Goal: Task Accomplishment & Management: Manage account settings

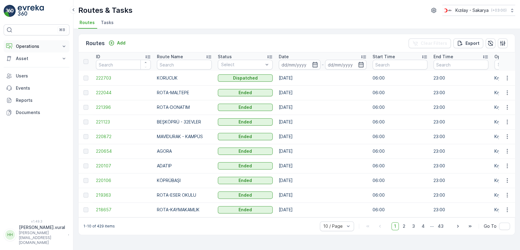
click at [35, 46] on p "Operations" at bounding box center [36, 46] width 41 height 6
click at [32, 79] on link "Cockpit" at bounding box center [41, 82] width 56 height 9
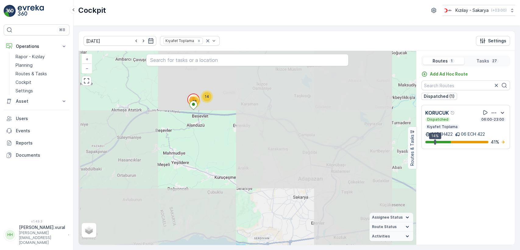
drag, startPoint x: 184, startPoint y: 89, endPoint x: 192, endPoint y: 121, distance: 32.4
click at [192, 121] on div "12 14 + − Satellite Roadmap Terrain Hybrid Leaflet Assignee Status On The Move …" at bounding box center [247, 148] width 337 height 194
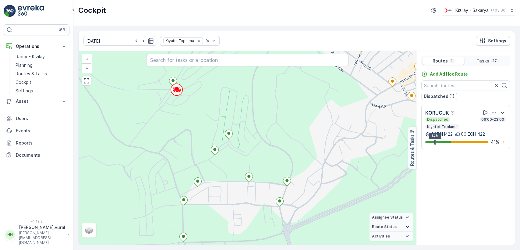
drag, startPoint x: 206, startPoint y: 103, endPoint x: 187, endPoint y: 141, distance: 43.2
click at [187, 141] on div "+ − Satellite Roadmap Terrain Hybrid Leaflet Keyboard shortcuts Map Data Map da…" at bounding box center [247, 148] width 337 height 194
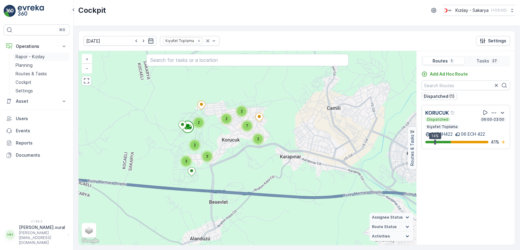
click at [51, 52] on link "Rapor - Kızılay" at bounding box center [41, 56] width 56 height 9
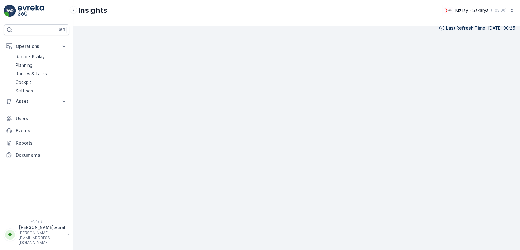
scroll to position [7, 0]
click at [45, 241] on p "Hasan.vural@kizilay.com.tr" at bounding box center [42, 237] width 46 height 15
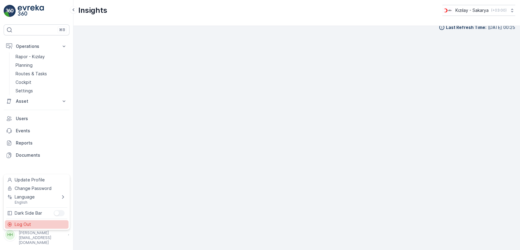
click at [39, 222] on div "Log Out" at bounding box center [37, 224] width 64 height 9
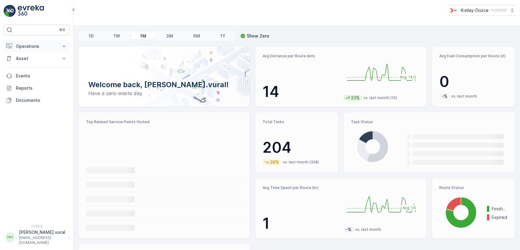
click at [33, 50] on button "Operations" at bounding box center [37, 46] width 66 height 12
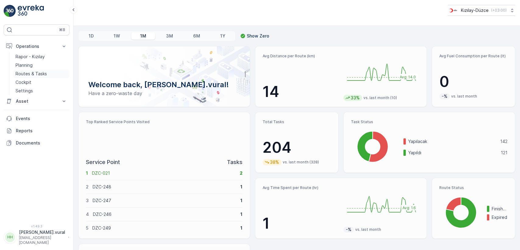
click at [37, 72] on p "Routes & Tasks" at bounding box center [31, 74] width 31 height 6
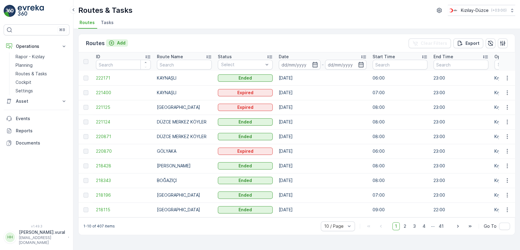
click at [115, 43] on div "Add" at bounding box center [116, 43] width 17 height 6
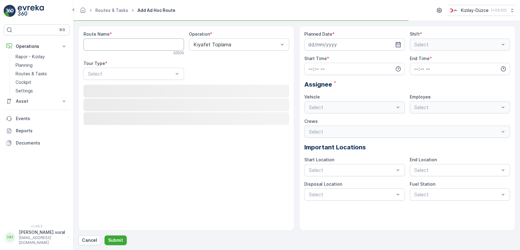
click at [115, 44] on Name "Route Name" at bounding box center [133, 44] width 101 height 12
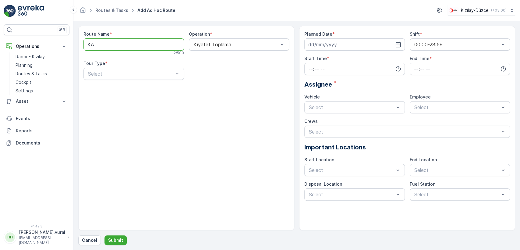
type Name "KAYNAŞLI"
click at [120, 90] on div "Static" at bounding box center [133, 88] width 93 height 5
click at [202, 69] on div "Select" at bounding box center [239, 74] width 101 height 12
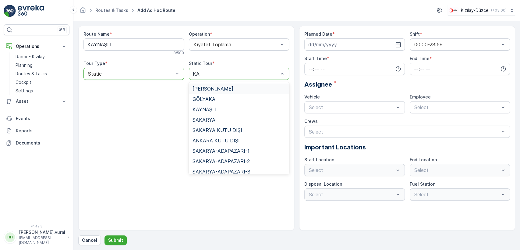
type input "KAY"
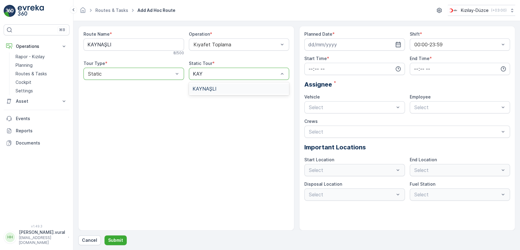
click at [210, 87] on span "KAYNAŞLI" at bounding box center [204, 88] width 24 height 5
click at [336, 47] on input at bounding box center [354, 44] width 101 height 12
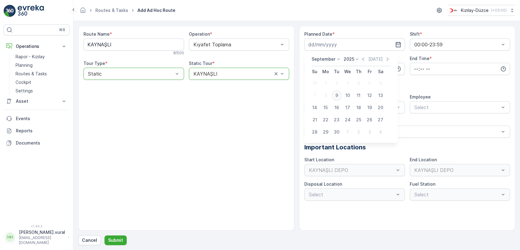
click at [338, 96] on div "9" at bounding box center [337, 95] width 10 height 10
type input "[DATE]"
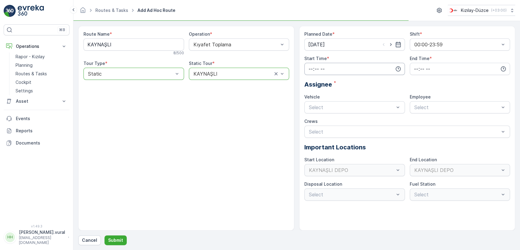
click at [325, 74] on input "time" at bounding box center [354, 69] width 101 height 12
drag, startPoint x: 314, startPoint y: 130, endPoint x: 314, endPoint y: 125, distance: 4.3
click at [314, 130] on div "06" at bounding box center [310, 130] width 10 height 9
type input "06:00"
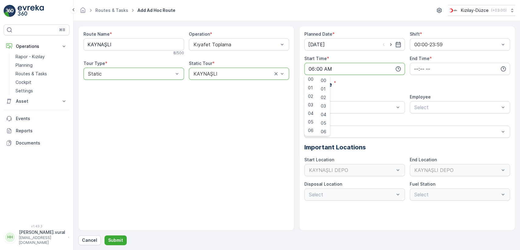
click at [416, 60] on label "End Time" at bounding box center [420, 58] width 20 height 5
click at [415, 65] on input "time" at bounding box center [460, 69] width 101 height 12
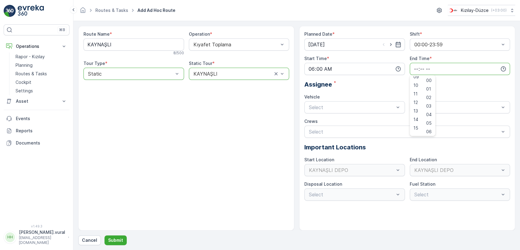
scroll to position [146, 0]
click at [417, 127] on div "23" at bounding box center [416, 130] width 10 height 9
type input "23:00"
click at [361, 113] on div "Planned Date * 09.09.2025 Shift * 00:00-23:59 Start Time * 06:00 End Time * 23:…" at bounding box center [407, 115] width 206 height 169
click at [338, 122] on div "06 DCG 614" at bounding box center [354, 121] width 93 height 5
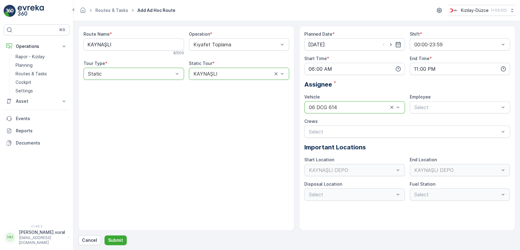
click at [409, 106] on div "Planned Date * 09.09.2025 Shift * 00:00-23:59 Start Time * 06:00 End Time * 23:…" at bounding box center [407, 115] width 206 height 169
click at [412, 108] on div "Select" at bounding box center [460, 107] width 101 height 12
click at [417, 124] on span "06 DCG 614" at bounding box center [427, 121] width 28 height 5
click at [115, 242] on p "Submit" at bounding box center [115, 240] width 15 height 6
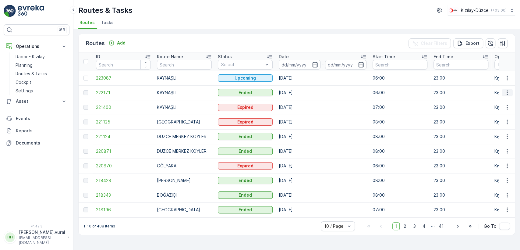
click at [509, 93] on icon "button" at bounding box center [507, 93] width 6 height 6
click at [507, 99] on span "See More Details" at bounding box center [492, 102] width 35 height 6
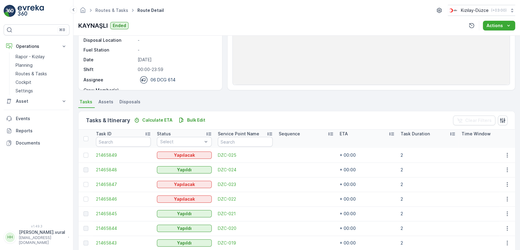
scroll to position [145, 0]
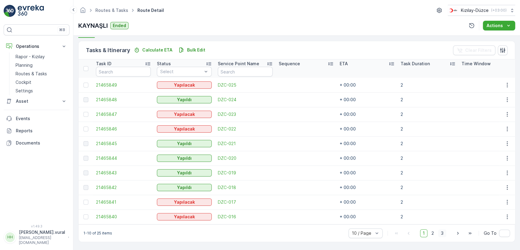
click at [444, 235] on span "3" at bounding box center [442, 233] width 8 height 8
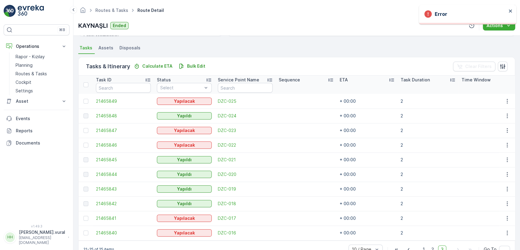
scroll to position [145, 0]
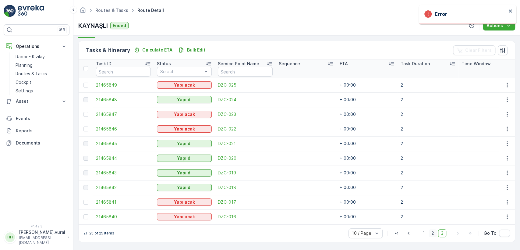
click at [435, 234] on span "2" at bounding box center [433, 233] width 8 height 8
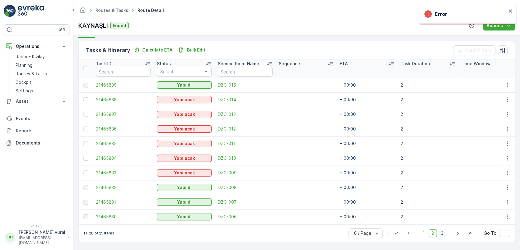
click at [441, 235] on span "3" at bounding box center [442, 233] width 8 height 8
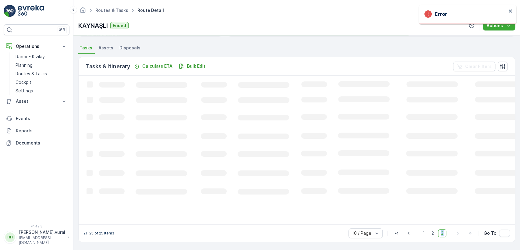
scroll to position [136, 0]
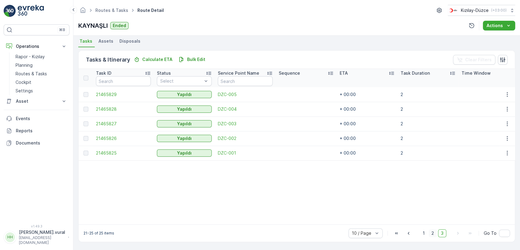
click at [436, 234] on span "2" at bounding box center [433, 233] width 8 height 8
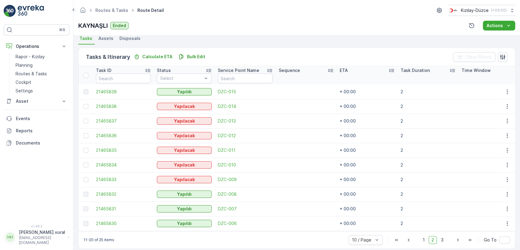
scroll to position [145, 0]
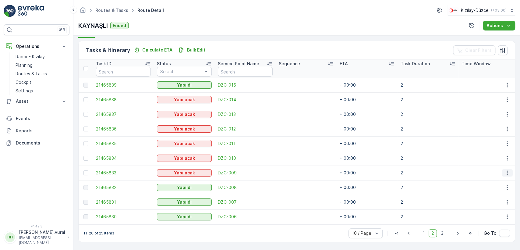
click at [504, 170] on icon "button" at bounding box center [507, 173] width 6 height 6
click at [491, 220] on div "Delete" at bounding box center [497, 216] width 46 height 9
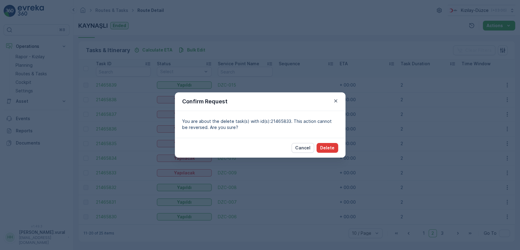
click at [331, 146] on p "Delete" at bounding box center [327, 148] width 14 height 6
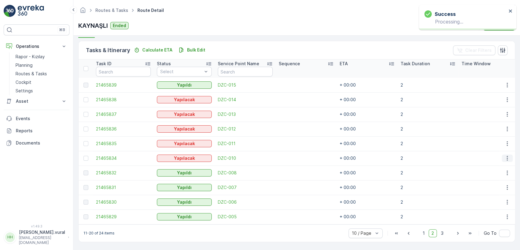
click at [507, 155] on icon "button" at bounding box center [507, 158] width 6 height 6
click at [490, 196] on ul "See More Details Edit Change Route Remove from Route Delete" at bounding box center [497, 183] width 48 height 48
click at [490, 198] on div "Delete" at bounding box center [497, 201] width 46 height 9
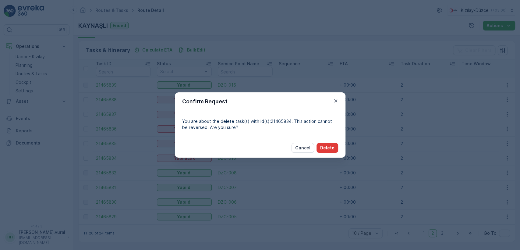
click at [329, 145] on p "Delete" at bounding box center [327, 148] width 14 height 6
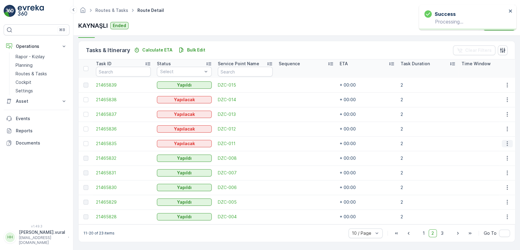
click at [505, 140] on icon "button" at bounding box center [507, 143] width 6 height 6
click at [486, 183] on div "Delete" at bounding box center [497, 186] width 46 height 9
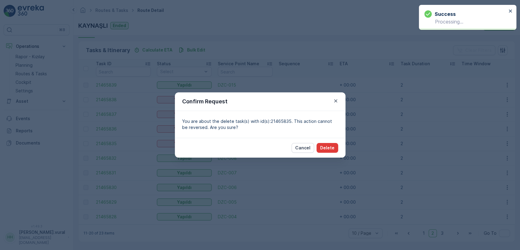
click at [321, 149] on p "Delete" at bounding box center [327, 148] width 14 height 6
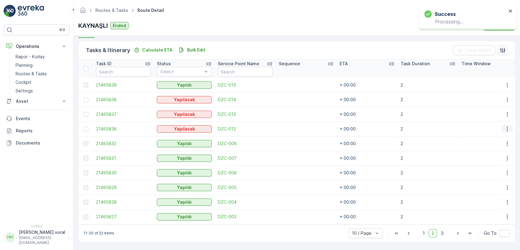
click at [507, 126] on icon "button" at bounding box center [507, 129] width 6 height 6
click at [495, 169] on div "Delete" at bounding box center [497, 172] width 46 height 9
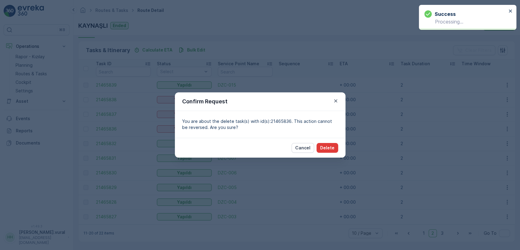
click at [333, 152] on button "Delete" at bounding box center [327, 148] width 22 height 10
click at [330, 101] on div "Confirm Request" at bounding box center [260, 101] width 171 height 19
click at [333, 101] on icon "button" at bounding box center [336, 101] width 6 height 6
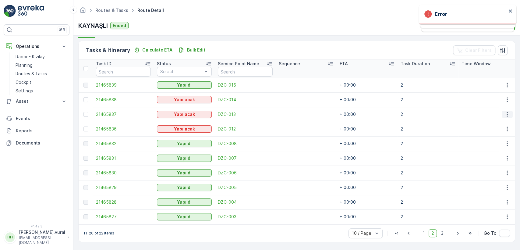
click at [502, 111] on button "button" at bounding box center [507, 114] width 11 height 7
click at [492, 154] on div "Delete" at bounding box center [497, 157] width 46 height 9
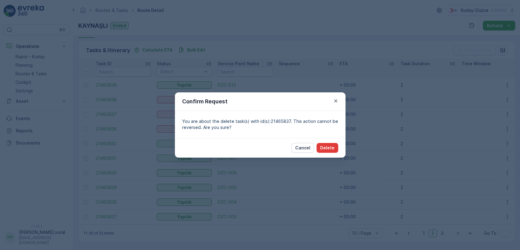
click at [322, 147] on p "Delete" at bounding box center [327, 148] width 14 height 6
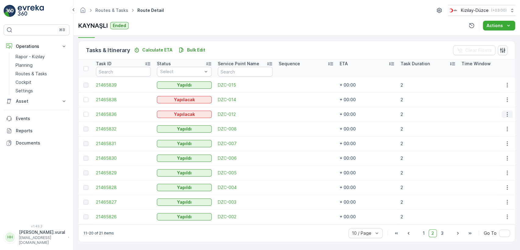
click at [506, 111] on icon "button" at bounding box center [507, 114] width 6 height 6
click at [501, 156] on div "Delete" at bounding box center [497, 157] width 46 height 9
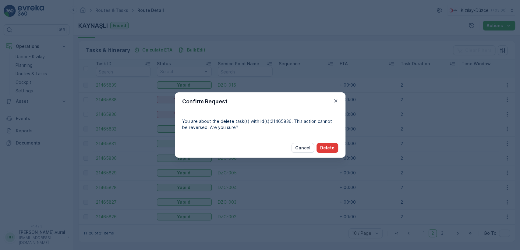
click at [330, 145] on p "Delete" at bounding box center [327, 148] width 14 height 6
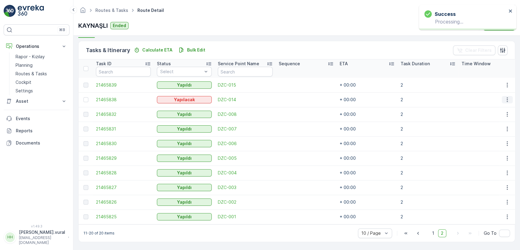
click at [504, 97] on icon "button" at bounding box center [507, 100] width 6 height 6
click at [493, 143] on div "Delete" at bounding box center [497, 143] width 46 height 9
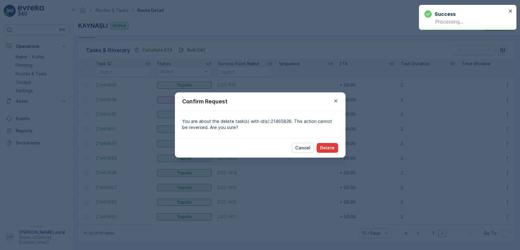
click at [330, 148] on p "Delete" at bounding box center [327, 148] width 14 height 6
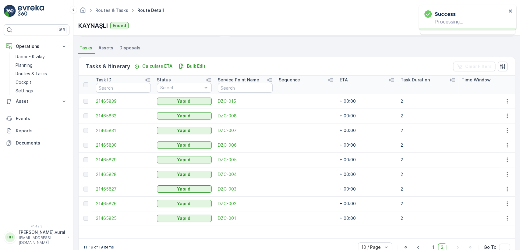
scroll to position [143, 0]
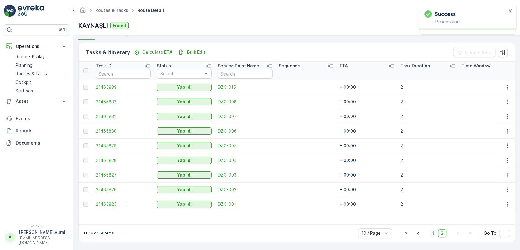
click at [435, 235] on span "1" at bounding box center [432, 233] width 7 height 8
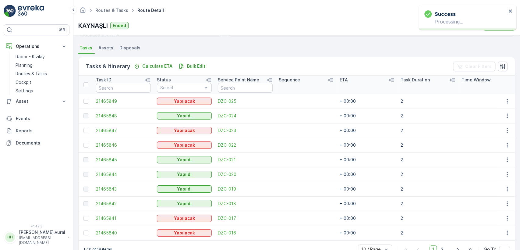
scroll to position [145, 0]
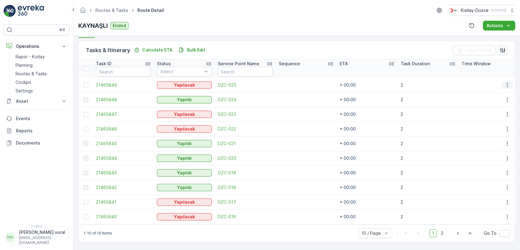
click at [509, 83] on button "button" at bounding box center [507, 84] width 11 height 7
click at [489, 127] on span "Delete" at bounding box center [484, 128] width 14 height 6
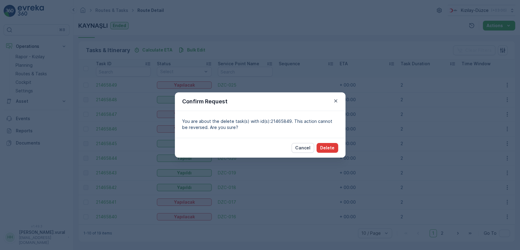
click at [333, 150] on p "Delete" at bounding box center [327, 148] width 14 height 6
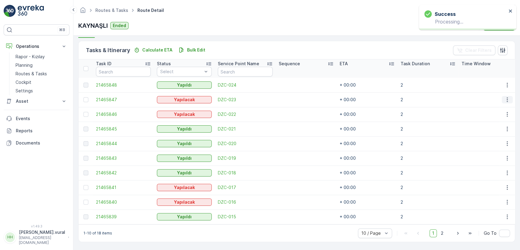
drag, startPoint x: 509, startPoint y: 96, endPoint x: 503, endPoint y: 99, distance: 6.8
click at [508, 96] on button "button" at bounding box center [507, 99] width 11 height 7
click at [482, 146] on div "Delete" at bounding box center [497, 143] width 46 height 9
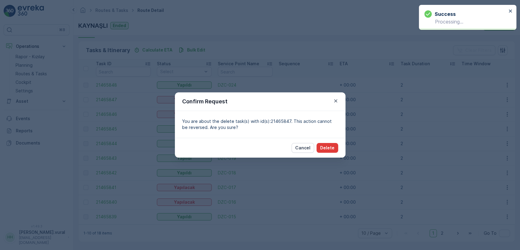
click at [329, 149] on p "Delete" at bounding box center [327, 148] width 14 height 6
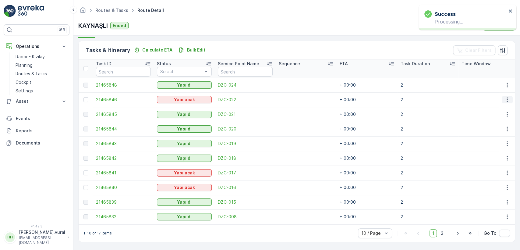
click at [507, 97] on icon "button" at bounding box center [507, 100] width 6 height 6
click at [483, 140] on span "Delete" at bounding box center [484, 143] width 14 height 6
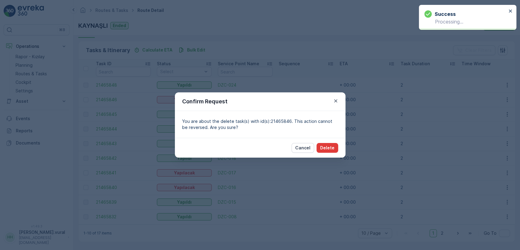
click at [333, 144] on button "Delete" at bounding box center [327, 148] width 22 height 10
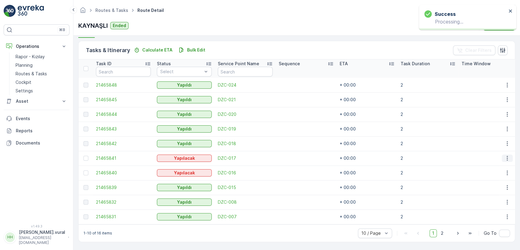
click at [504, 155] on icon "button" at bounding box center [507, 158] width 6 height 6
click at [489, 197] on div "Delete" at bounding box center [497, 201] width 46 height 9
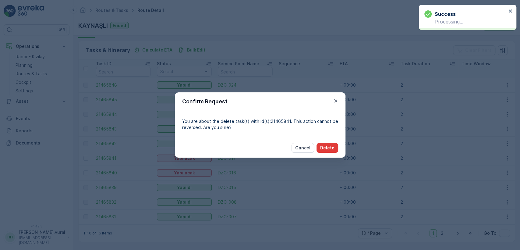
click at [319, 147] on button "Delete" at bounding box center [327, 148] width 22 height 10
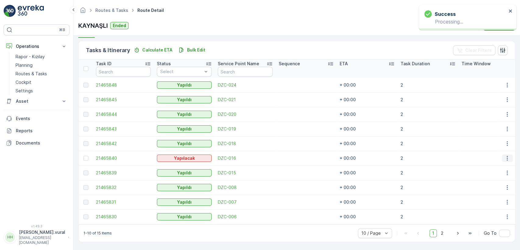
click at [504, 155] on icon "button" at bounding box center [507, 158] width 6 height 6
click at [494, 199] on div "Delete" at bounding box center [497, 201] width 46 height 9
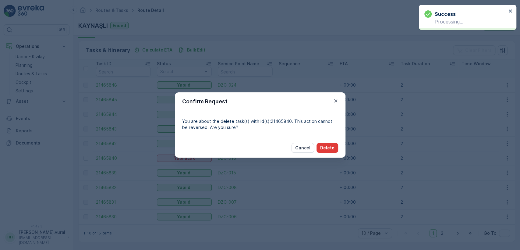
click at [322, 146] on p "Delete" at bounding box center [327, 148] width 14 height 6
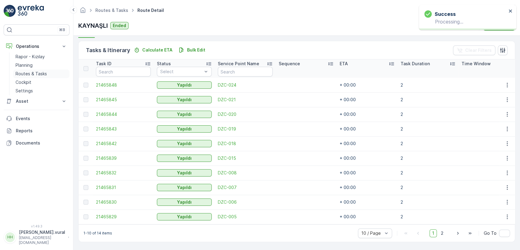
click at [47, 74] on link "Routes & Tasks" at bounding box center [41, 73] width 56 height 9
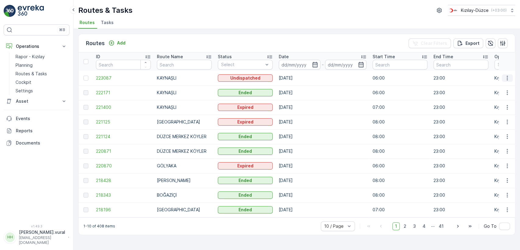
click at [507, 79] on icon "button" at bounding box center [507, 78] width 6 height 6
click at [502, 88] on span "See More Details" at bounding box center [492, 87] width 35 height 6
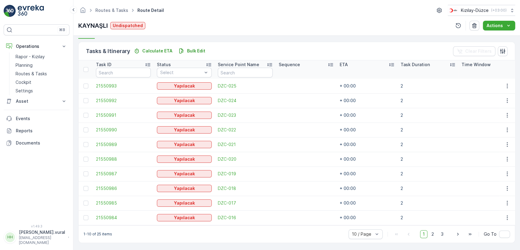
scroll to position [145, 0]
click at [46, 75] on p "Routes & Tasks" at bounding box center [31, 74] width 31 height 6
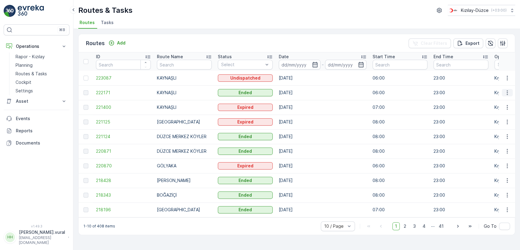
drag, startPoint x: 511, startPoint y: 89, endPoint x: 508, endPoint y: 90, distance: 3.6
click at [510, 90] on button "button" at bounding box center [507, 92] width 11 height 7
click at [498, 103] on span "See More Details" at bounding box center [492, 102] width 35 height 6
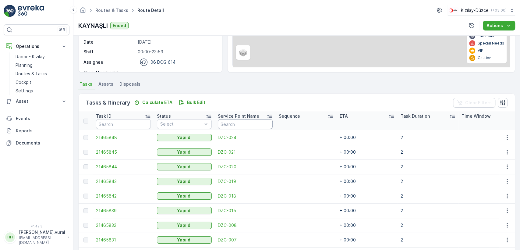
scroll to position [135, 0]
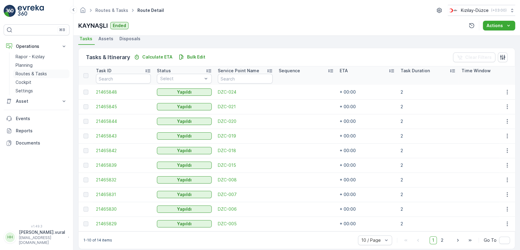
click at [24, 71] on p "Routes & Tasks" at bounding box center [31, 74] width 31 height 6
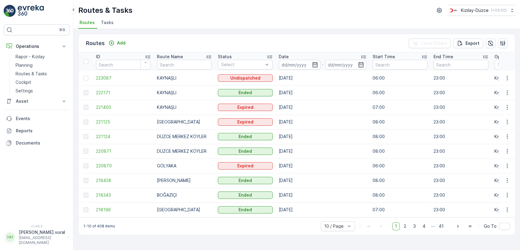
click at [509, 73] on td at bounding box center [507, 78] width 16 height 15
click at [507, 77] on icon "button" at bounding box center [507, 78] width 6 height 6
click at [503, 84] on span "See More Details" at bounding box center [492, 87] width 35 height 6
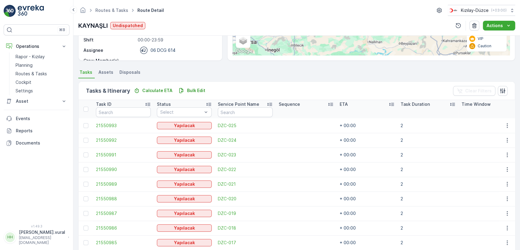
scroll to position [145, 0]
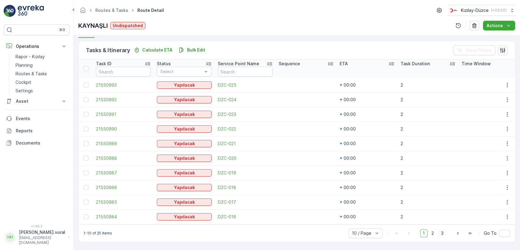
click at [443, 232] on span "3" at bounding box center [442, 233] width 8 height 8
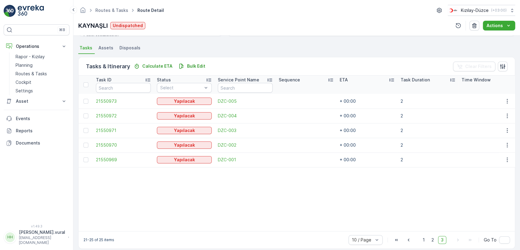
scroll to position [136, 0]
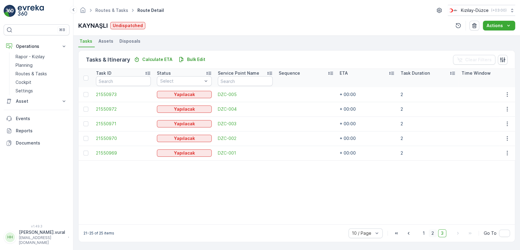
click at [432, 229] on span "2" at bounding box center [433, 233] width 8 height 8
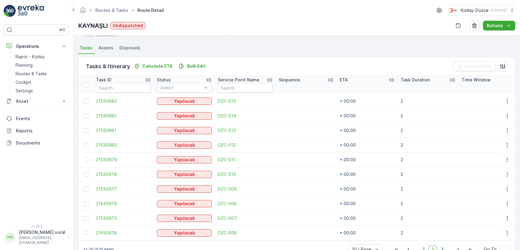
scroll to position [145, 0]
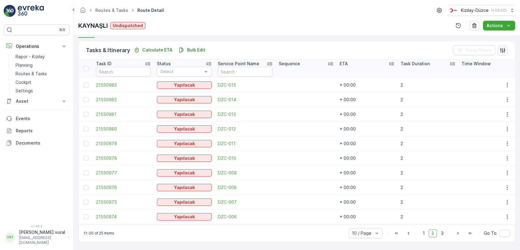
click at [441, 232] on span "3" at bounding box center [442, 233] width 8 height 8
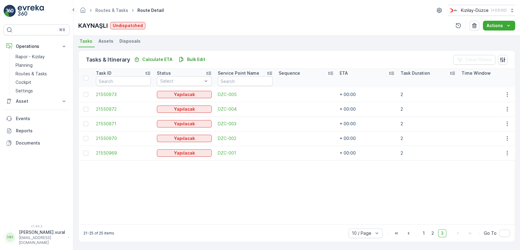
scroll to position [136, 0]
click at [432, 233] on span "2" at bounding box center [433, 233] width 8 height 8
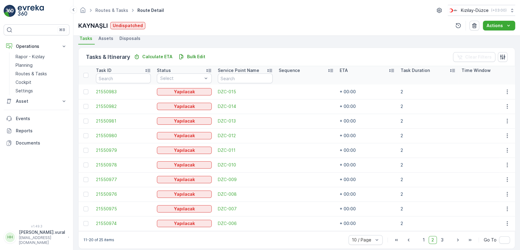
scroll to position [145, 0]
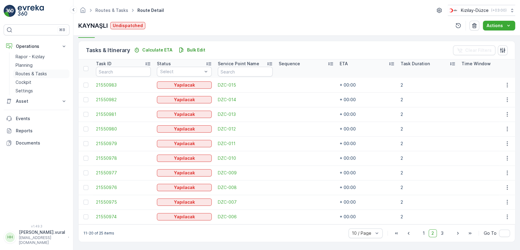
click at [40, 74] on p "Routes & Tasks" at bounding box center [31, 74] width 31 height 6
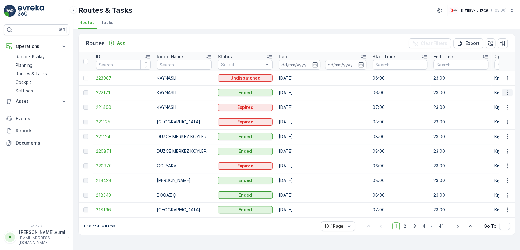
click at [506, 93] on icon "button" at bounding box center [507, 93] width 6 height 6
click at [499, 101] on span "See More Details" at bounding box center [492, 102] width 35 height 6
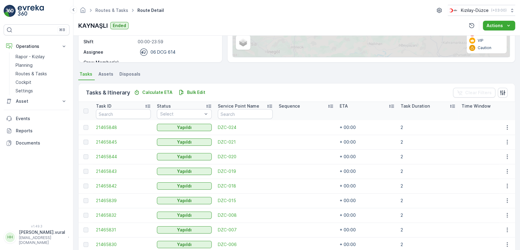
scroll to position [145, 0]
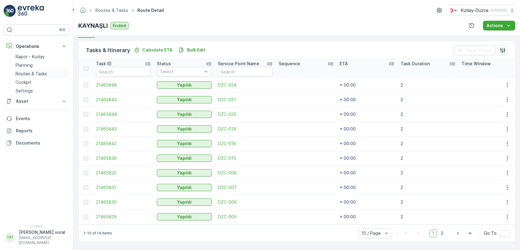
click at [46, 70] on link "Routes & Tasks" at bounding box center [41, 73] width 56 height 9
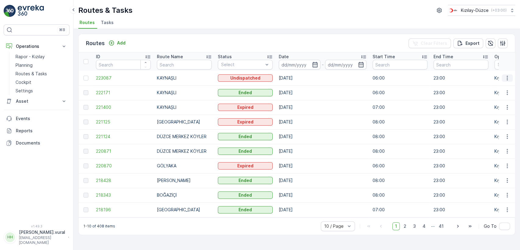
click at [508, 75] on icon "button" at bounding box center [507, 78] width 6 height 6
click at [507, 83] on div "See More Details" at bounding box center [496, 87] width 47 height 9
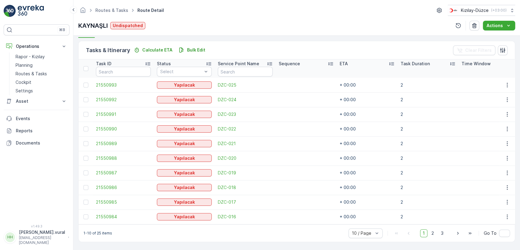
scroll to position [145, 0]
click at [443, 233] on span "3" at bounding box center [442, 233] width 8 height 8
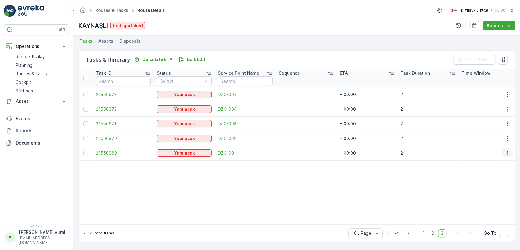
click at [506, 150] on icon "button" at bounding box center [507, 153] width 6 height 6
click at [493, 195] on div "Delete" at bounding box center [497, 196] width 46 height 9
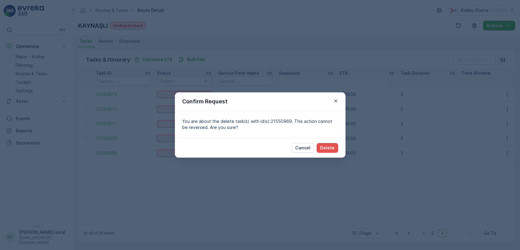
click at [338, 145] on div "Cancel Delete" at bounding box center [260, 148] width 171 height 20
click at [336, 145] on button "Delete" at bounding box center [327, 148] width 22 height 10
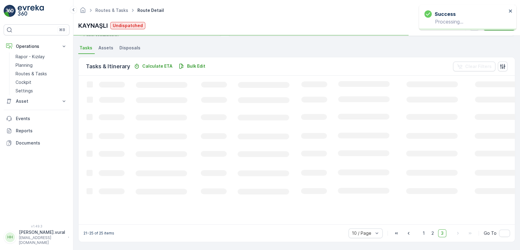
scroll to position [134, 0]
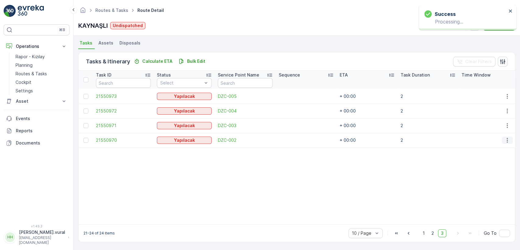
click at [507, 137] on icon "button" at bounding box center [507, 140] width 6 height 6
click at [490, 181] on div "Delete" at bounding box center [497, 183] width 46 height 9
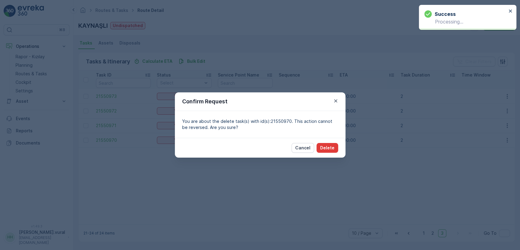
click at [337, 147] on div "Cancel Delete" at bounding box center [260, 148] width 171 height 20
click at [336, 146] on button "Delete" at bounding box center [327, 148] width 22 height 10
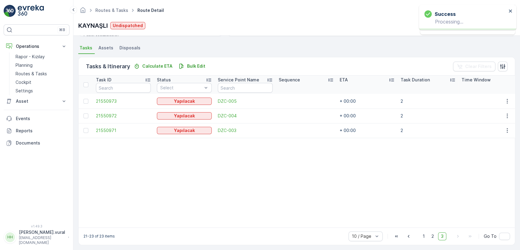
scroll to position [132, 0]
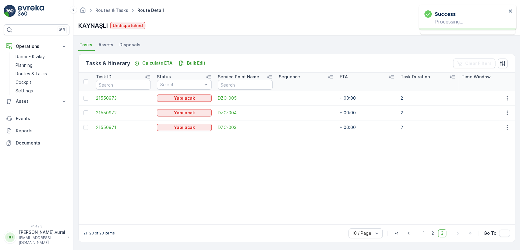
click at [512, 123] on td at bounding box center [507, 127] width 16 height 15
click at [504, 125] on icon "button" at bounding box center [507, 127] width 6 height 6
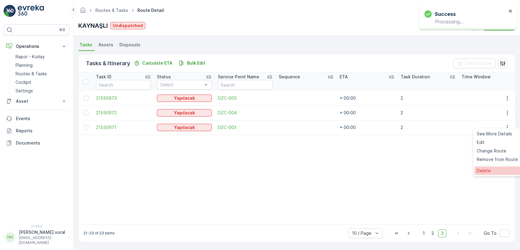
click at [489, 169] on span "Delete" at bounding box center [484, 171] width 14 height 6
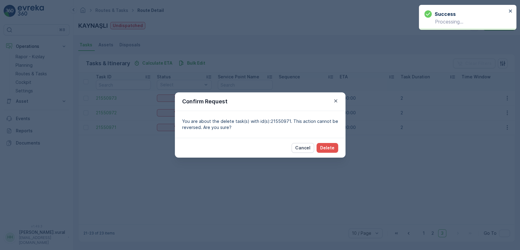
click at [328, 142] on div "Cancel Delete" at bounding box center [260, 148] width 171 height 20
click at [330, 147] on p "Delete" at bounding box center [327, 148] width 14 height 6
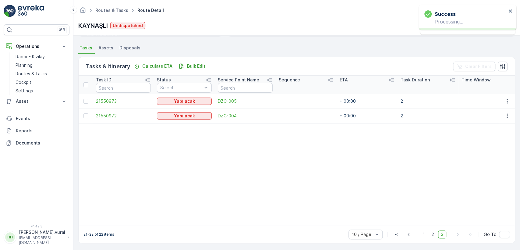
scroll to position [130, 0]
click at [504, 111] on icon "button" at bounding box center [507, 114] width 6 height 6
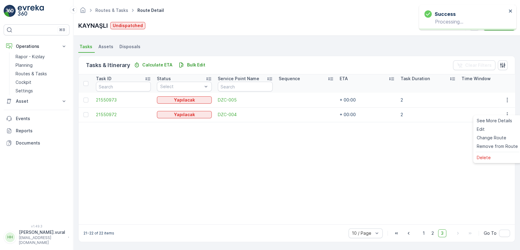
click at [484, 151] on ul "See More Details Edit Change Route Remove from Route Delete" at bounding box center [497, 139] width 48 height 48
click at [484, 152] on ul "See More Details Edit Change Route Remove from Route Delete" at bounding box center [497, 139] width 48 height 48
click at [484, 154] on span "Delete" at bounding box center [484, 157] width 14 height 6
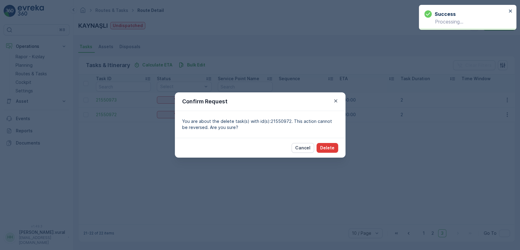
click at [324, 146] on p "Delete" at bounding box center [327, 148] width 14 height 6
click at [330, 145] on p "Delete" at bounding box center [327, 148] width 14 height 6
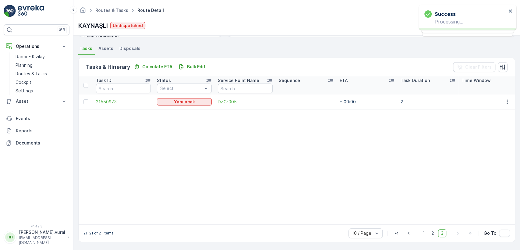
scroll to position [128, 0]
click at [504, 99] on icon "button" at bounding box center [507, 102] width 6 height 6
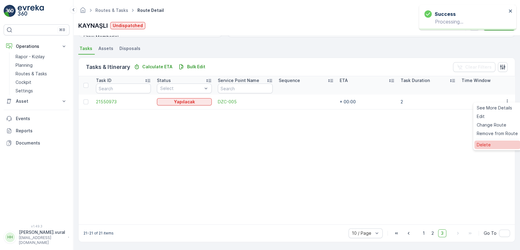
click at [478, 146] on span "Delete" at bounding box center [484, 145] width 14 height 6
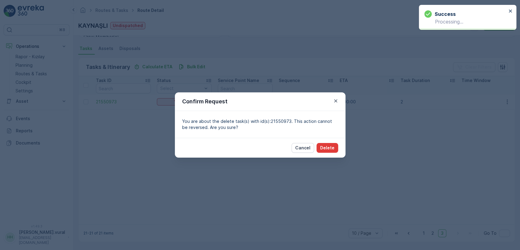
click at [319, 146] on button "Delete" at bounding box center [327, 148] width 22 height 10
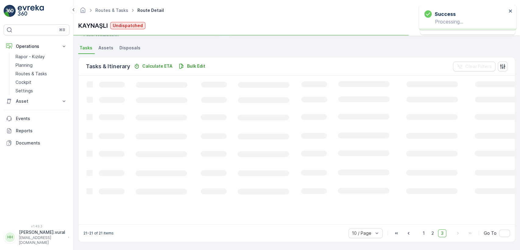
scroll to position [126, 0]
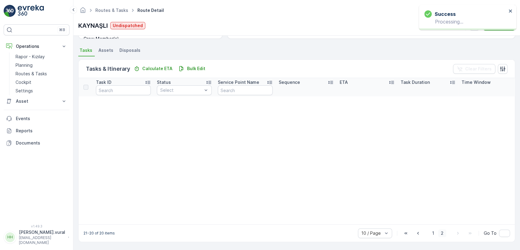
click at [443, 232] on span "2" at bounding box center [442, 233] width 8 height 8
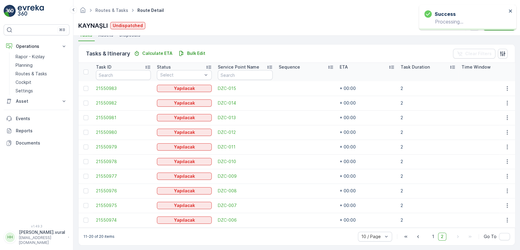
scroll to position [145, 0]
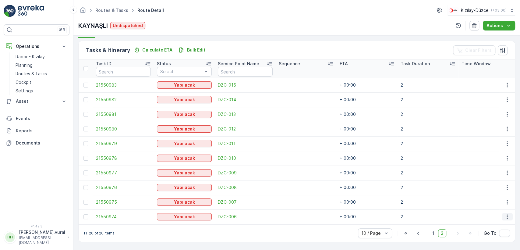
click at [504, 214] on icon "button" at bounding box center [507, 216] width 6 height 6
click at [492, 206] on div "Delete" at bounding box center [497, 204] width 46 height 9
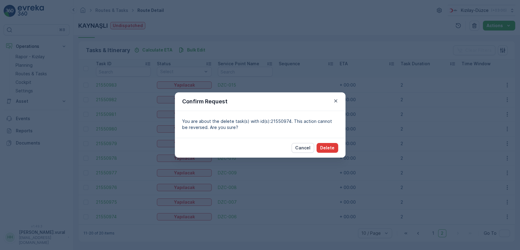
click at [331, 150] on p "Delete" at bounding box center [327, 148] width 14 height 6
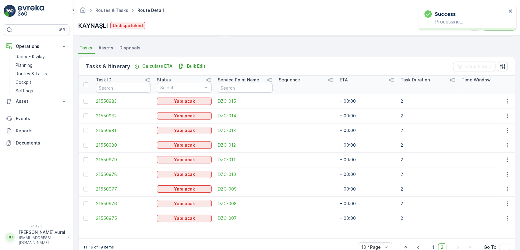
scroll to position [143, 0]
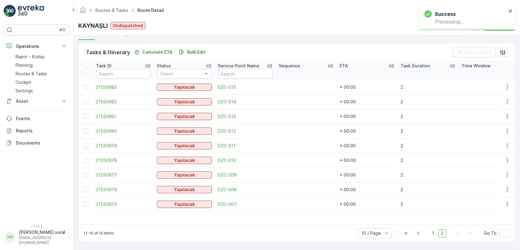
click at [499, 200] on td at bounding box center [507, 204] width 16 height 15
click at [502, 200] on button "button" at bounding box center [507, 203] width 11 height 7
click at [496, 190] on div "Delete" at bounding box center [497, 192] width 46 height 9
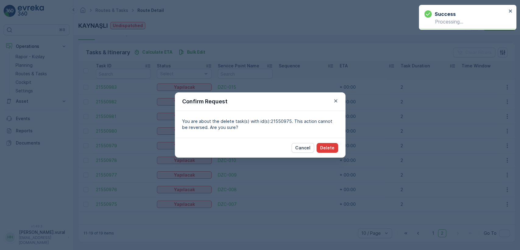
click at [334, 145] on p "Delete" at bounding box center [327, 148] width 14 height 6
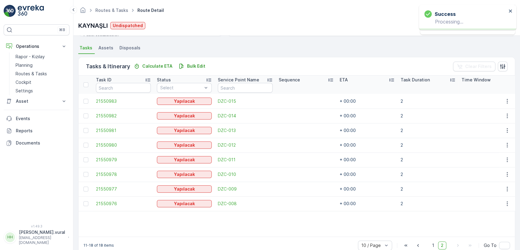
scroll to position [141, 0]
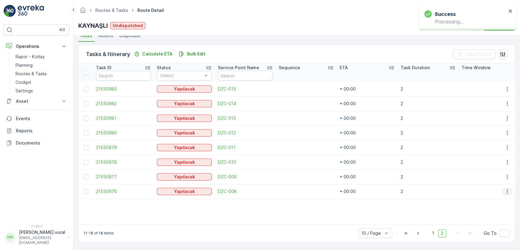
click at [507, 189] on icon "button" at bounding box center [507, 191] width 6 height 6
click at [497, 232] on div "Delete" at bounding box center [497, 234] width 46 height 9
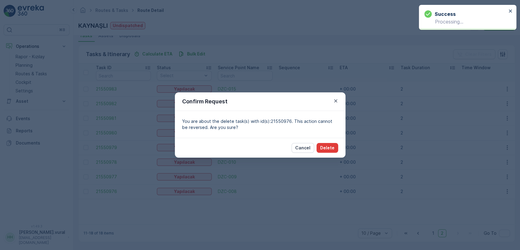
click at [326, 145] on p "Delete" at bounding box center [327, 148] width 14 height 6
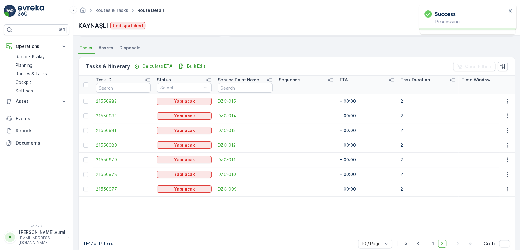
scroll to position [139, 0]
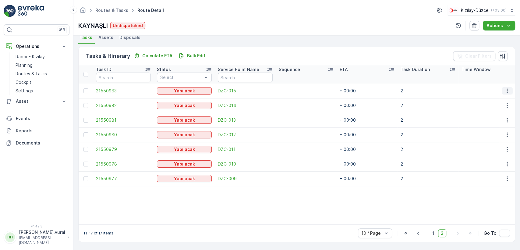
click at [505, 90] on button "button" at bounding box center [507, 90] width 11 height 7
click at [492, 136] on div "Delete" at bounding box center [497, 134] width 46 height 9
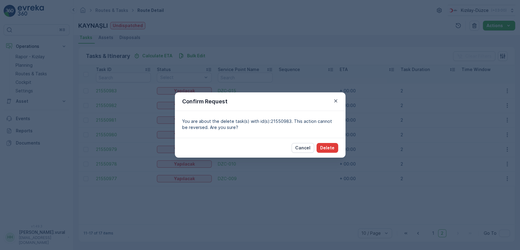
click at [326, 146] on p "Delete" at bounding box center [327, 148] width 14 height 6
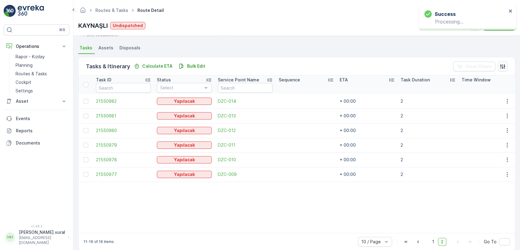
scroll to position [137, 0]
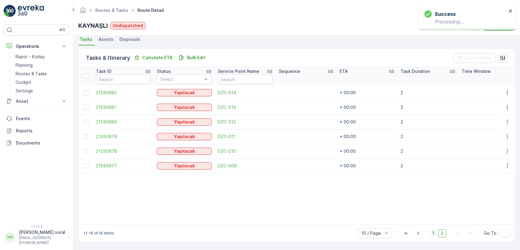
click at [432, 235] on span "1" at bounding box center [432, 233] width 7 height 8
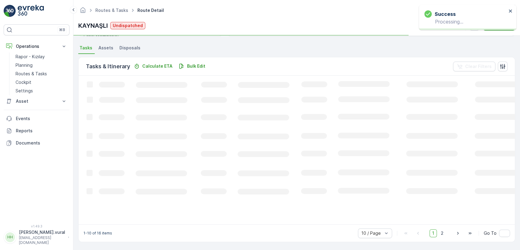
scroll to position [139, 0]
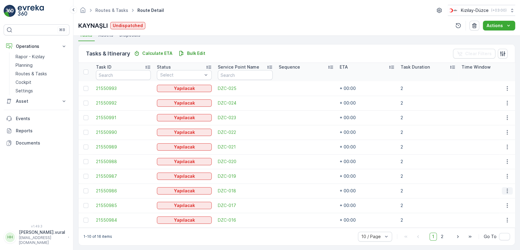
click at [502, 188] on button "button" at bounding box center [507, 190] width 11 height 7
click at [491, 234] on div "Delete" at bounding box center [497, 236] width 46 height 9
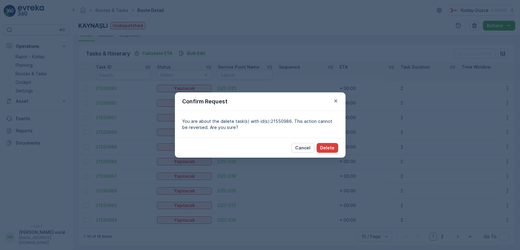
click at [336, 147] on button "Delete" at bounding box center [327, 148] width 22 height 10
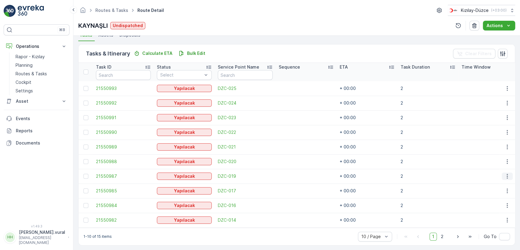
click at [502, 174] on button "button" at bounding box center [507, 175] width 11 height 7
click at [486, 219] on span "Delete" at bounding box center [484, 222] width 14 height 6
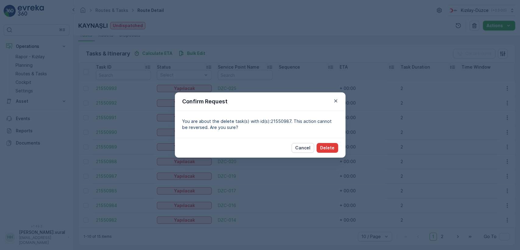
click at [321, 150] on p "Delete" at bounding box center [327, 148] width 14 height 6
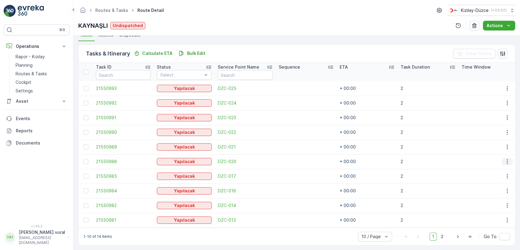
click at [504, 160] on icon "button" at bounding box center [507, 161] width 6 height 6
click at [490, 202] on ul "See More Details Edit Change Route Remove from Route Delete" at bounding box center [497, 189] width 48 height 48
click at [489, 204] on span "Delete" at bounding box center [484, 207] width 14 height 6
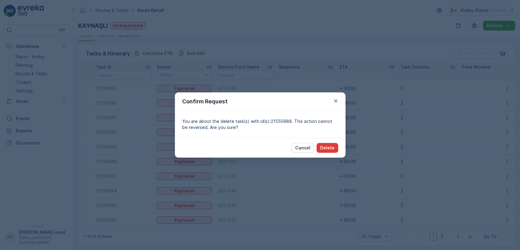
click at [334, 147] on button "Delete" at bounding box center [327, 148] width 22 height 10
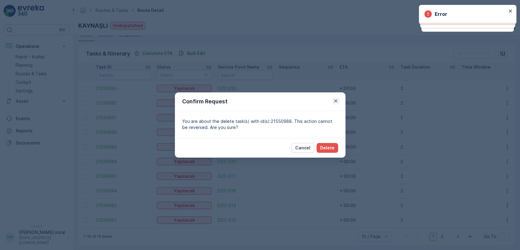
click at [334, 104] on div "Confirm Request" at bounding box center [260, 101] width 171 height 19
click at [334, 103] on icon "button" at bounding box center [336, 101] width 6 height 6
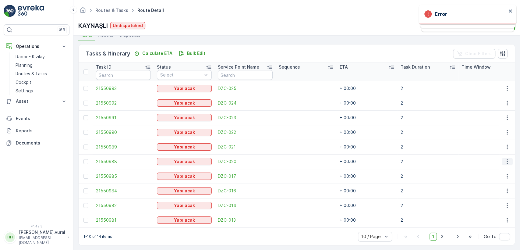
drag, startPoint x: 505, startPoint y: 157, endPoint x: 502, endPoint y: 163, distance: 6.4
click at [504, 158] on button "button" at bounding box center [507, 161] width 11 height 7
click at [486, 207] on span "Delete" at bounding box center [484, 207] width 14 height 6
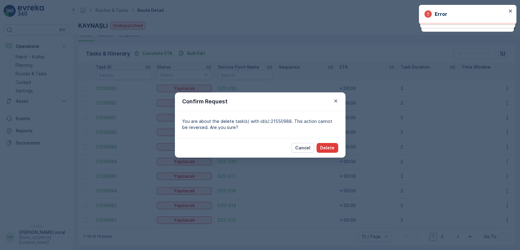
click at [324, 146] on p "Delete" at bounding box center [327, 148] width 14 height 6
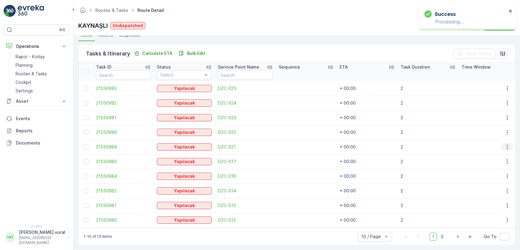
click at [504, 147] on icon "button" at bounding box center [507, 147] width 6 height 6
click at [487, 190] on span "Delete" at bounding box center [484, 192] width 14 height 6
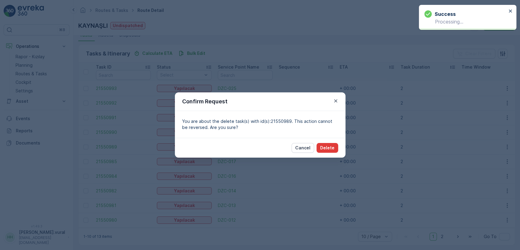
click at [329, 149] on p "Delete" at bounding box center [327, 148] width 14 height 6
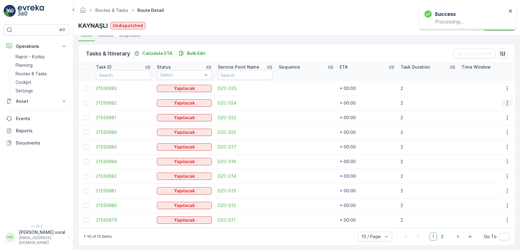
click at [506, 104] on icon "button" at bounding box center [507, 103] width 6 height 6
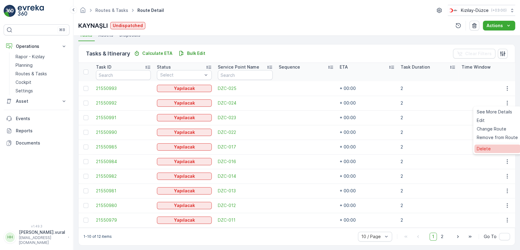
click at [492, 149] on div "Delete" at bounding box center [497, 148] width 46 height 9
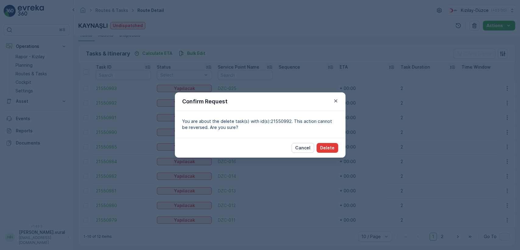
click at [331, 146] on p "Delete" at bounding box center [327, 148] width 14 height 6
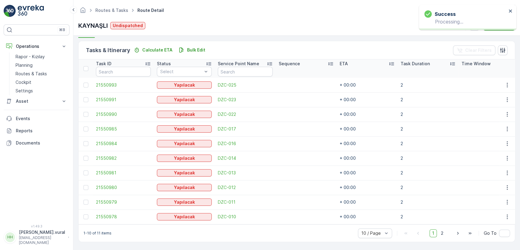
scroll to position [145, 0]
click at [43, 73] on p "Routes & Tasks" at bounding box center [31, 74] width 31 height 6
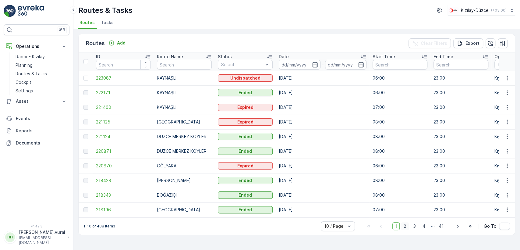
click at [408, 227] on span "2" at bounding box center [405, 226] width 8 height 8
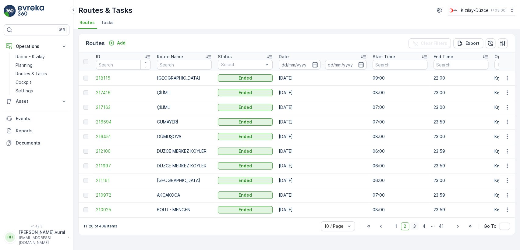
click at [418, 228] on span "3" at bounding box center [414, 226] width 8 height 8
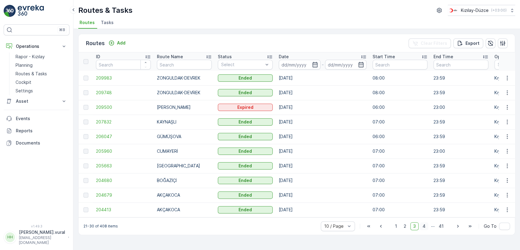
click at [423, 228] on span "4" at bounding box center [424, 226] width 9 height 8
click at [406, 227] on span "3" at bounding box center [405, 226] width 8 height 8
click at [399, 227] on span "2" at bounding box center [396, 226] width 8 height 8
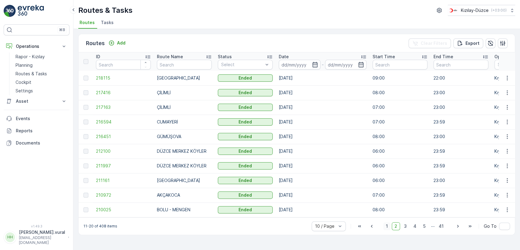
click at [390, 226] on span "1" at bounding box center [386, 226] width 7 height 8
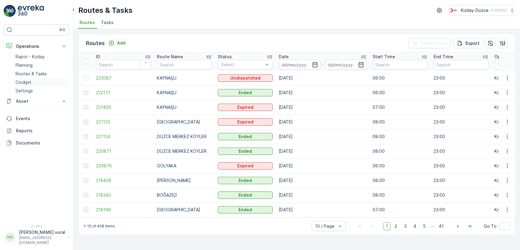
click at [27, 84] on p "Cockpit" at bounding box center [24, 82] width 16 height 6
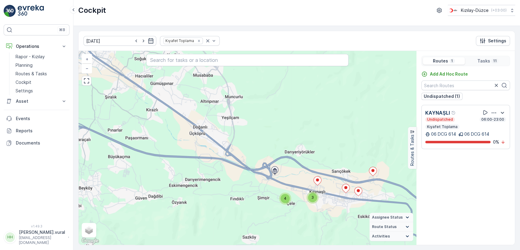
drag, startPoint x: 327, startPoint y: 201, endPoint x: 240, endPoint y: 132, distance: 111.0
click at [241, 135] on div "3 4 + − Satellite Roadmap Terrain Hybrid Leaflet Keyboard shortcuts Map Data Ma…" at bounding box center [247, 148] width 337 height 194
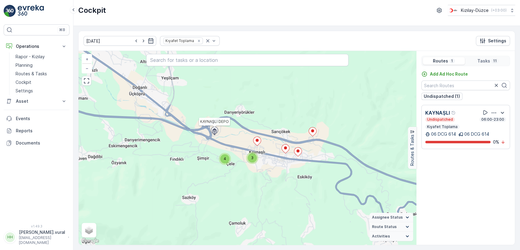
drag, startPoint x: 337, startPoint y: 139, endPoint x: 256, endPoint y: 130, distance: 81.2
click at [288, 130] on div "3 4 KAYNAŞLI DEPO + − Satellite Roadmap Terrain Hybrid Leaflet Keyboard shortcu…" at bounding box center [247, 148] width 337 height 194
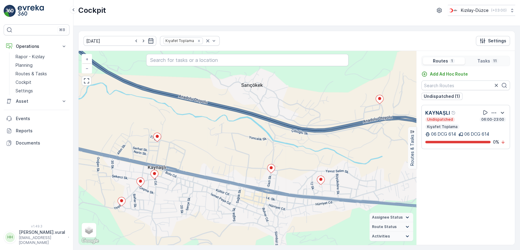
drag, startPoint x: 249, startPoint y: 135, endPoint x: 253, endPoint y: 129, distance: 7.8
click at [253, 129] on div "KAYNAŞLI DEPO + − Satellite Roadmap Terrain Hybrid Leaflet Keyboard shortcuts M…" at bounding box center [247, 148] width 337 height 194
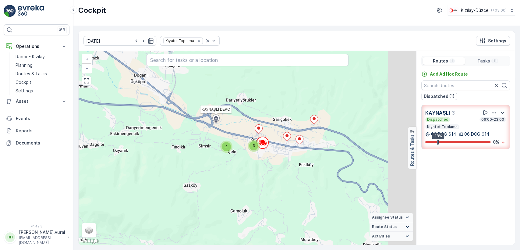
drag, startPoint x: 329, startPoint y: 164, endPoint x: 281, endPoint y: 155, distance: 48.6
click at [294, 168] on div "3 4 KAYNAŞLI DEPO + − Satellite Roadmap Terrain Hybrid Leaflet Keyboard shortcu…" at bounding box center [247, 148] width 337 height 194
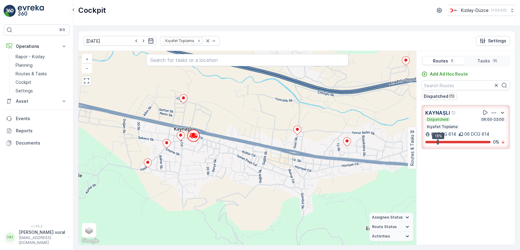
drag, startPoint x: 274, startPoint y: 159, endPoint x: 290, endPoint y: 179, distance: 25.6
click at [290, 179] on div "KAYNAŞLI DEPO + − Satellite Roadmap Terrain Hybrid Leaflet Keyboard shortcuts M…" at bounding box center [247, 148] width 337 height 194
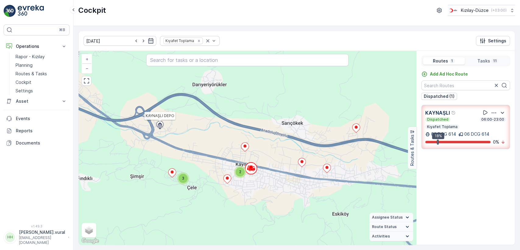
click at [42, 235] on p "[PERSON_NAME].vural" at bounding box center [42, 232] width 46 height 6
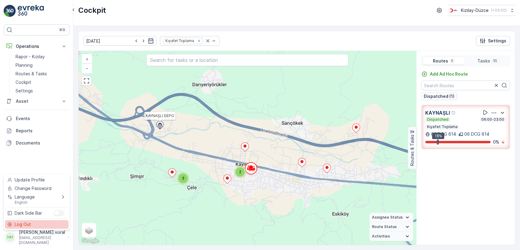
click at [41, 224] on div "Log Out" at bounding box center [37, 224] width 64 height 9
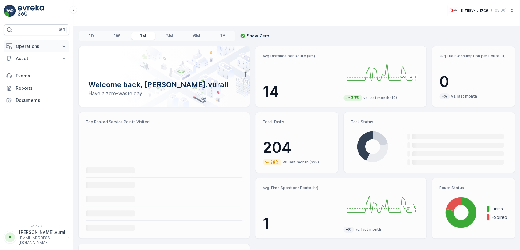
click at [18, 44] on p "Operations" at bounding box center [36, 46] width 41 height 6
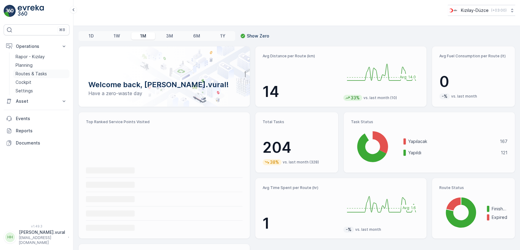
click at [26, 71] on p "Routes & Tasks" at bounding box center [31, 74] width 31 height 6
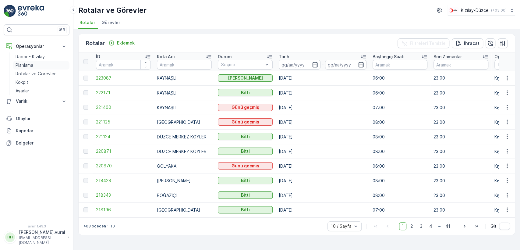
click at [58, 62] on link "Planlama" at bounding box center [41, 65] width 56 height 9
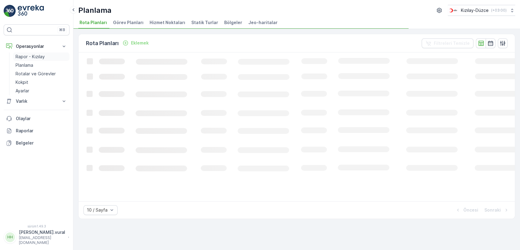
click at [58, 55] on link "Rapor - Kızılay" at bounding box center [41, 56] width 56 height 9
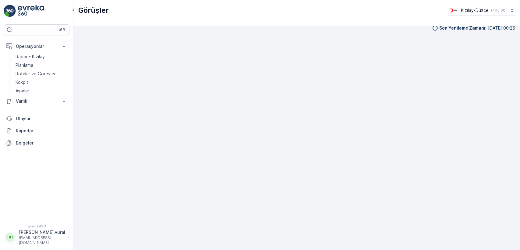
scroll to position [7, 0]
